Goal: Communication & Community: Answer question/provide support

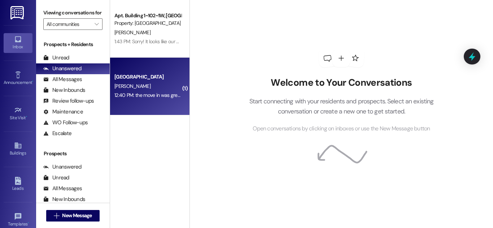
click at [177, 71] on div "Colonial House Prospect [PERSON_NAME] 12:40 PM: the move in was great! i just a…" at bounding box center [149, 87] width 79 height 58
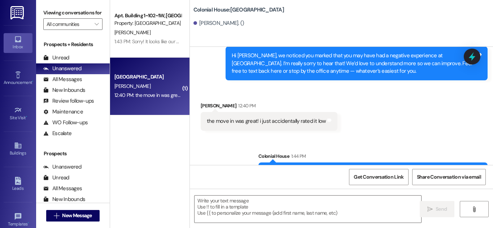
scroll to position [1517, 0]
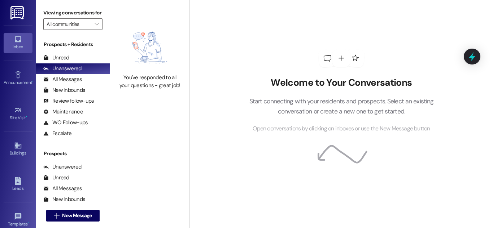
click at [493, 185] on div "Welcome to Your Conversations Start connecting with your residents and prospect…" at bounding box center [340, 114] width 303 height 228
click at [73, 55] on div "Unread (0)" at bounding box center [73, 58] width 74 height 11
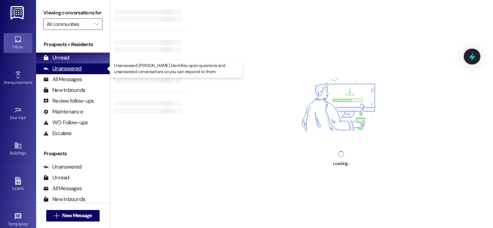
click at [69, 70] on div "Unanswered" at bounding box center [62, 69] width 38 height 8
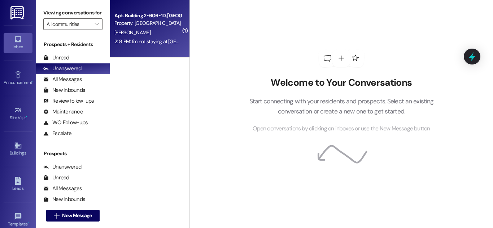
click at [127, 45] on div "2:18 PM: I'm not staying at colonial house for fall semester I just want to dou…" at bounding box center [148, 41] width 68 height 9
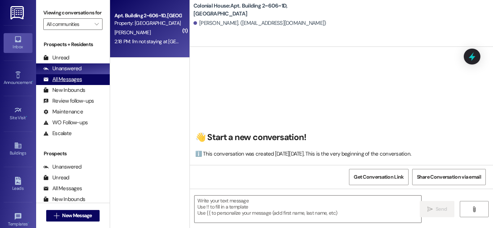
click at [77, 81] on div "All Messages" at bounding box center [62, 80] width 39 height 8
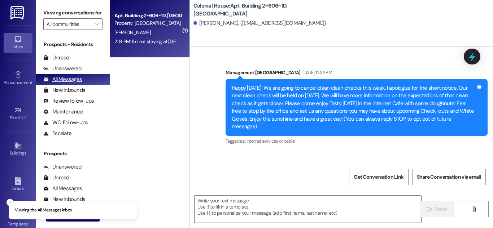
scroll to position [32598, 0]
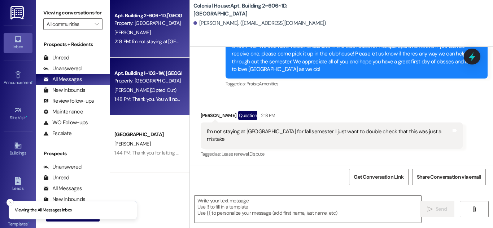
click at [161, 75] on div "Apt. Building 1~102~1W, [GEOGRAPHIC_DATA]" at bounding box center [147, 74] width 67 height 8
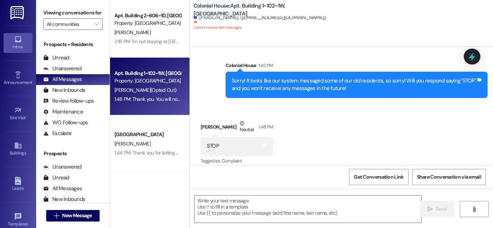
scroll to position [7579, 0]
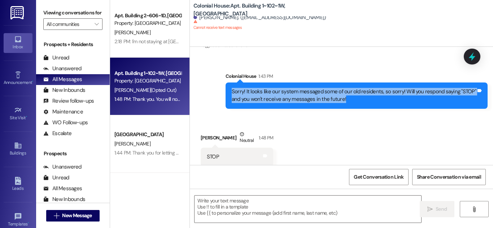
drag, startPoint x: 344, startPoint y: 92, endPoint x: 233, endPoint y: 86, distance: 111.3
click at [233, 88] on div "Sorry! It looks like our system messaged some of our old residents, so sorry! W…" at bounding box center [354, 96] width 244 height 16
copy div "Sorry! It looks like our system messaged some of our old residents, so sorry! W…"
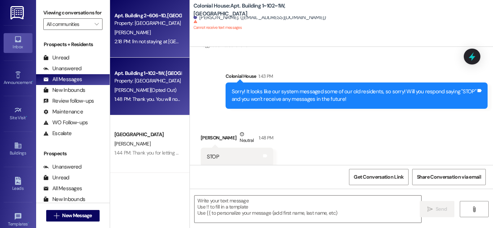
click at [139, 23] on div "Property: [GEOGRAPHIC_DATA]" at bounding box center [147, 23] width 67 height 8
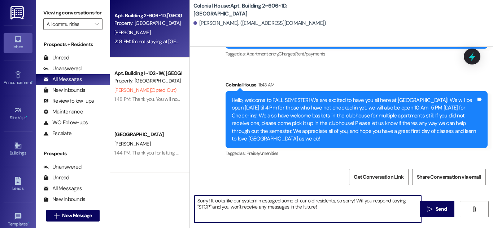
scroll to position [32523, 0]
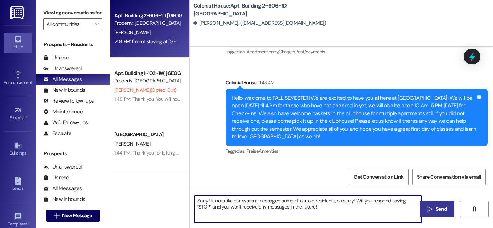
type textarea "Sorry! It looks like our system messaged some of our old residents, so sorry! W…"
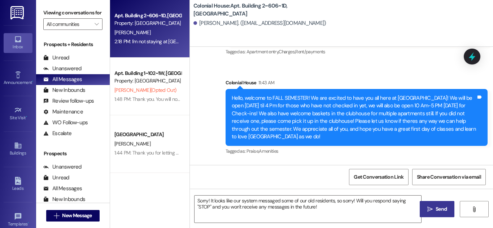
click at [442, 208] on span "Send" at bounding box center [441, 210] width 11 height 8
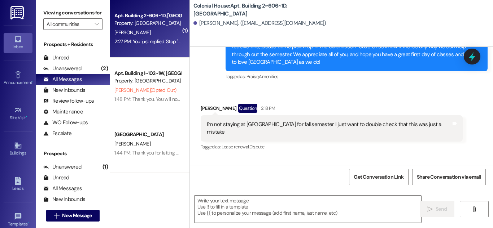
scroll to position [32815, 0]
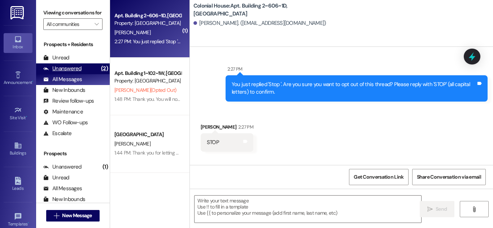
click at [85, 68] on div "Unanswered (2)" at bounding box center [73, 69] width 74 height 11
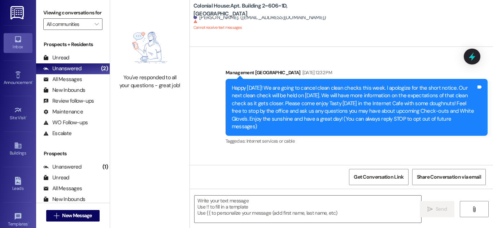
scroll to position [32830, 0]
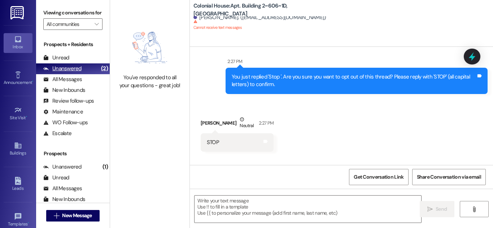
click at [64, 55] on div "Unread" at bounding box center [56, 58] width 26 height 8
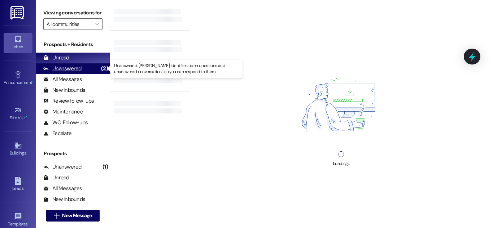
click at [58, 69] on div "Unanswered" at bounding box center [62, 69] width 38 height 8
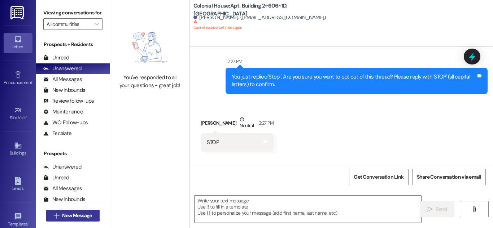
click at [67, 215] on span "New Message" at bounding box center [77, 216] width 30 height 8
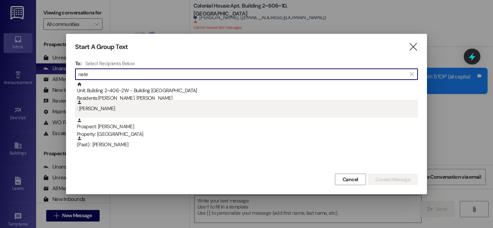
type input "nate"
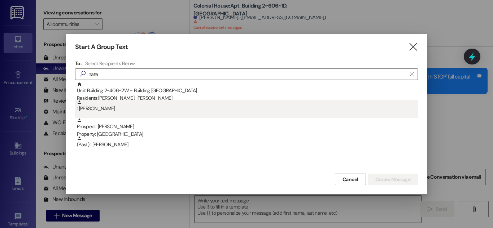
click at [143, 110] on div ": Nate Robinson" at bounding box center [247, 106] width 341 height 13
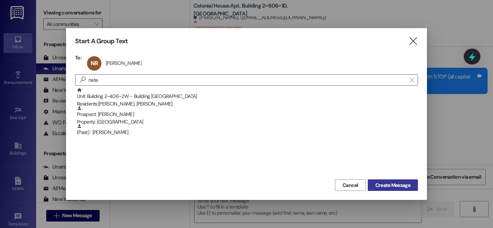
click at [388, 188] on span "Create Message" at bounding box center [392, 186] width 35 height 8
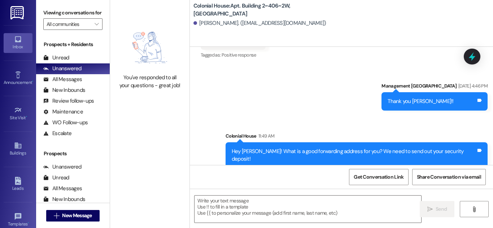
scroll to position [11615, 0]
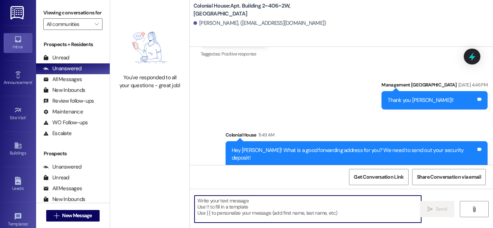
click at [230, 202] on textarea at bounding box center [307, 209] width 227 height 27
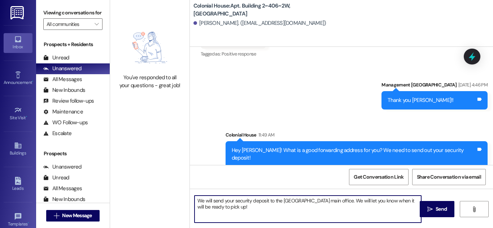
type textarea "We will send your security deposit to the Colonial House main office. We will l…"
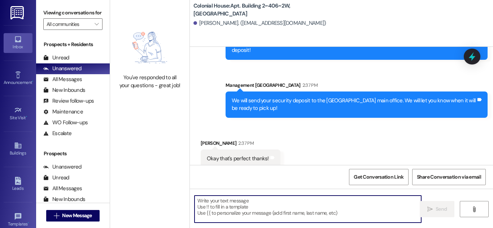
scroll to position [11724, 0]
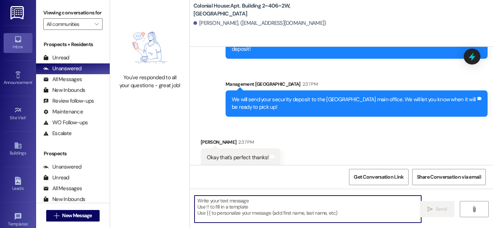
drag, startPoint x: 301, startPoint y: 203, endPoint x: 292, endPoint y: 209, distance: 10.5
click at [299, 203] on textarea at bounding box center [307, 209] width 227 height 27
